Goal: Check status: Check status

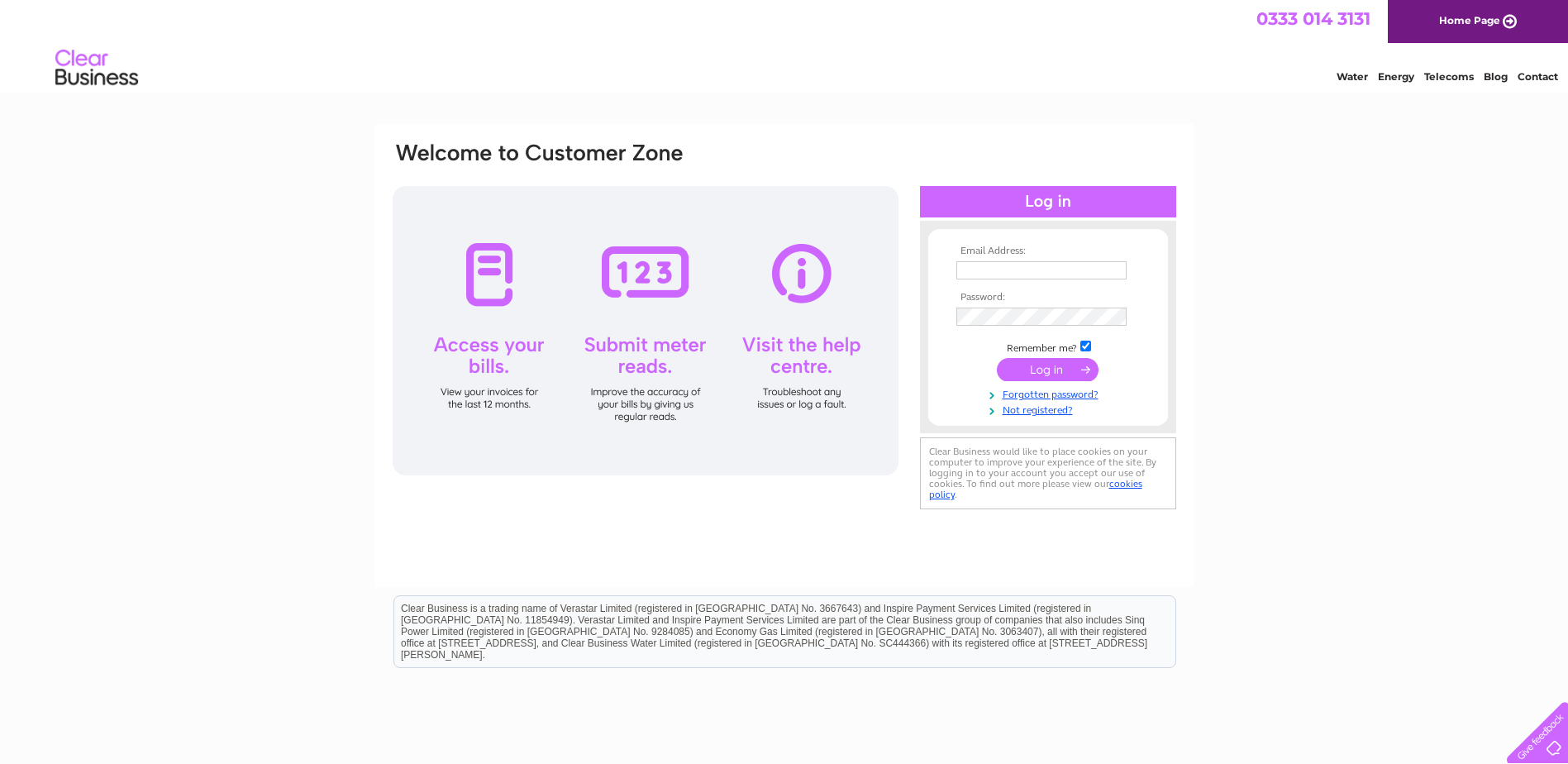
type input "info@wellnessclinic.co.uk"
click at [1066, 356] on td at bounding box center [1048, 370] width 192 height 32
click at [1067, 366] on input "submit" at bounding box center [1047, 369] width 102 height 23
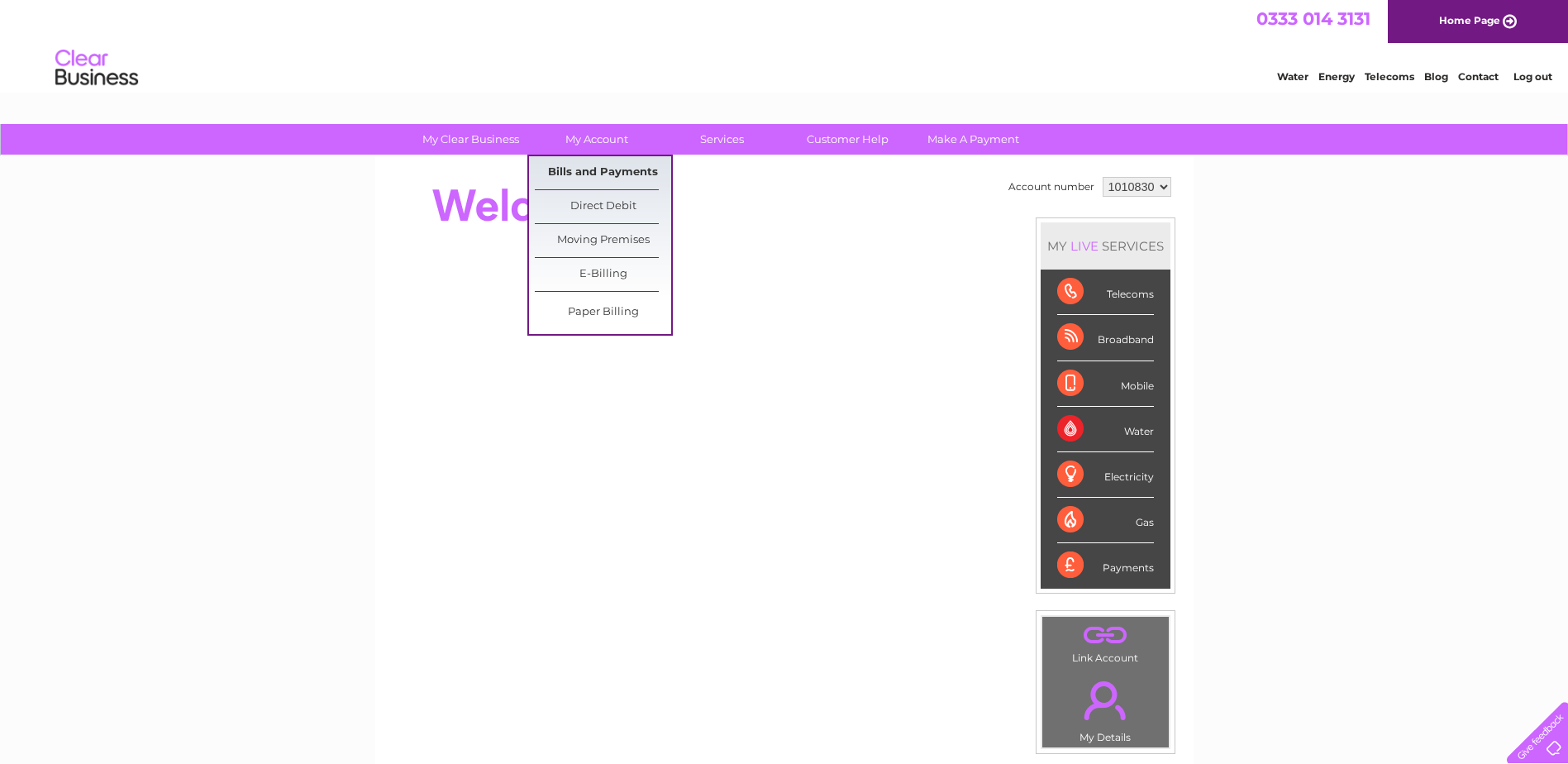
click at [595, 172] on link "Bills and Payments" at bounding box center [603, 172] width 136 height 33
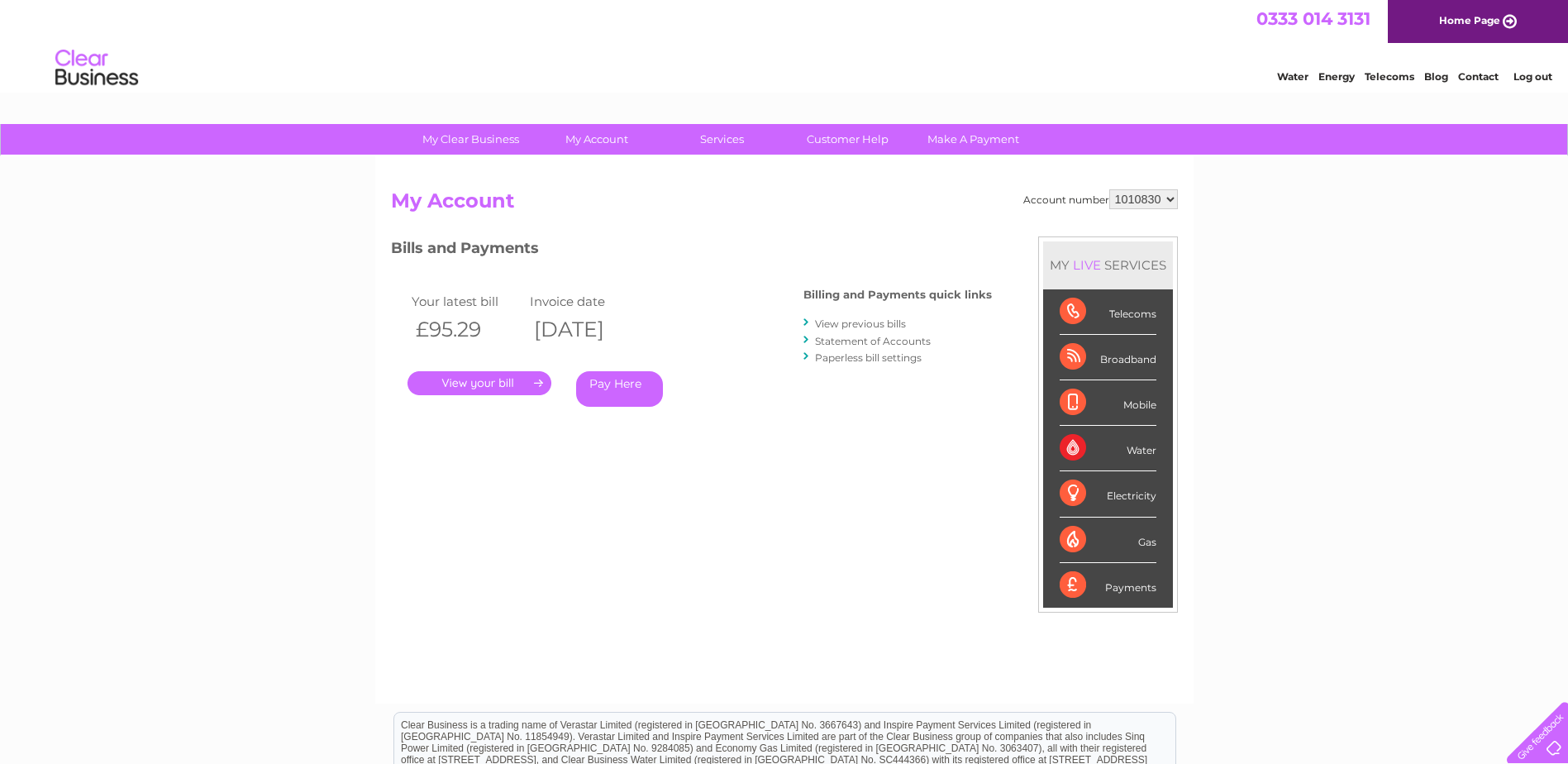
click at [469, 388] on link "." at bounding box center [479, 383] width 144 height 24
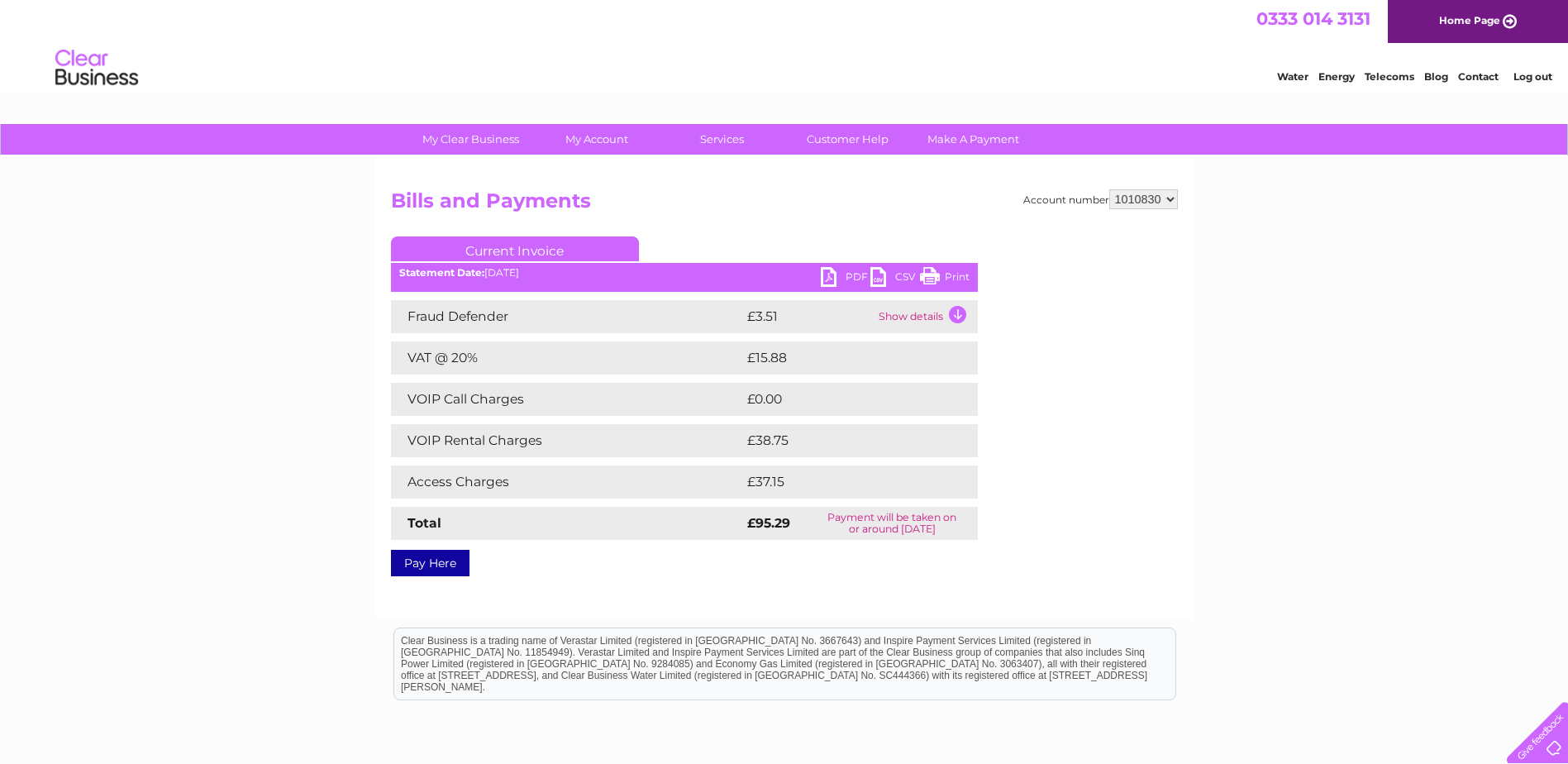
click at [854, 282] on link "PDF" at bounding box center [845, 279] width 49 height 24
